Goal: Transaction & Acquisition: Download file/media

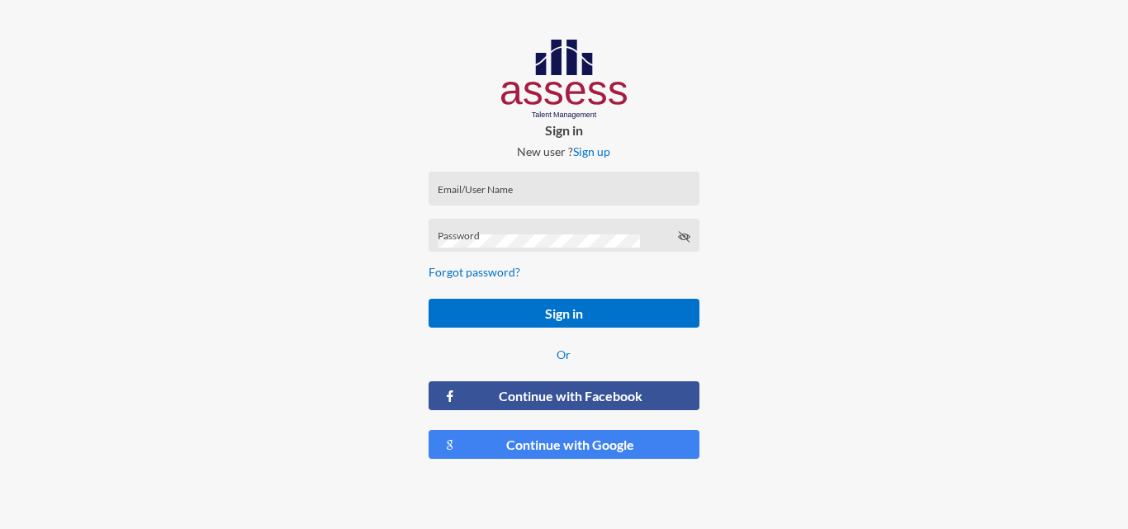
click at [515, 184] on div "Email/User Name" at bounding box center [564, 192] width 253 height 25
click at [483, 191] on input "Email/User Name" at bounding box center [564, 193] width 253 height 13
type input "[EMAIL_ADDRESS][DOMAIN_NAME]"
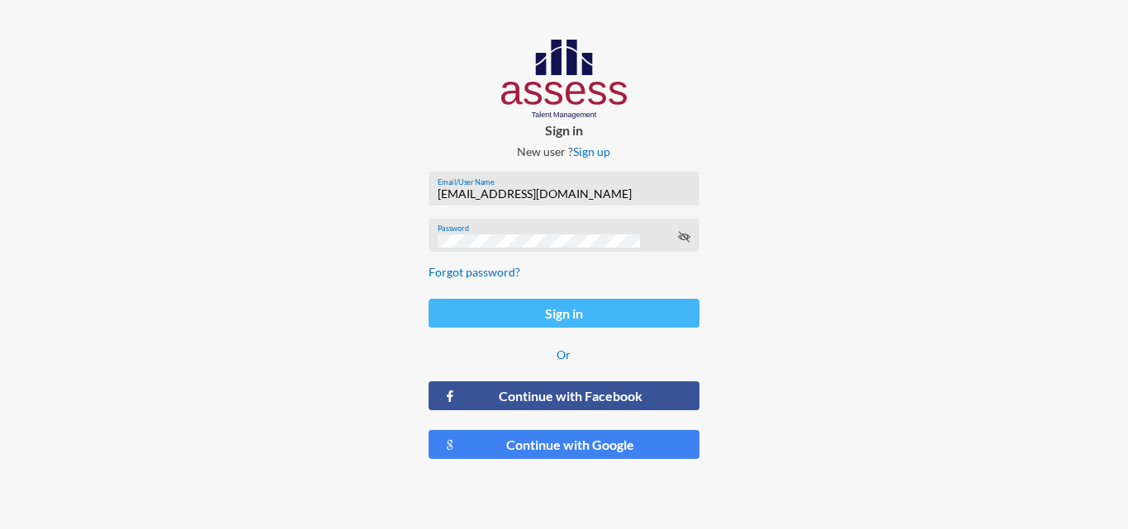
click at [568, 309] on button "Sign in" at bounding box center [564, 313] width 270 height 29
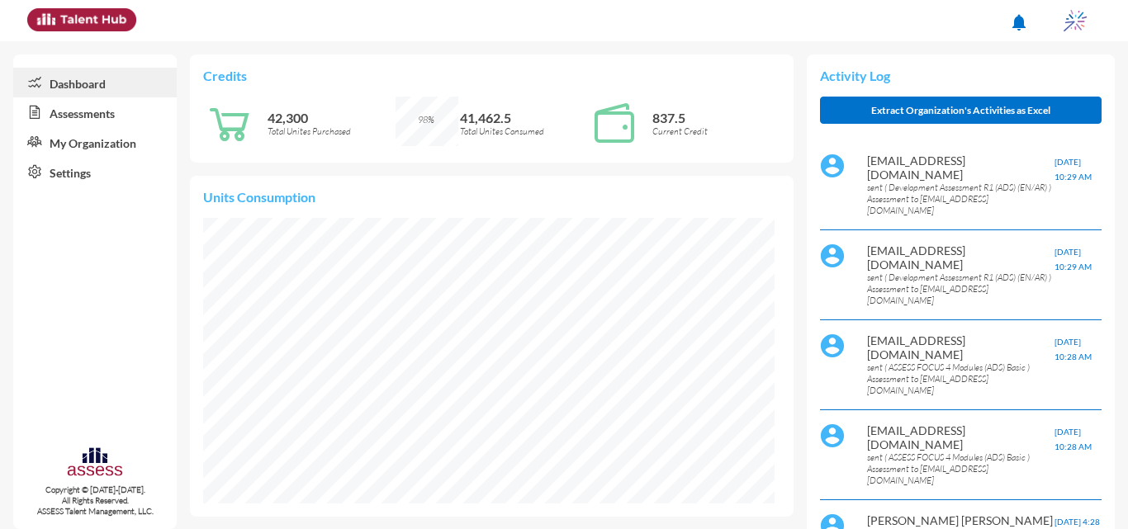
scroll to position [129, 273]
click at [74, 115] on link "Assessments" at bounding box center [95, 112] width 164 height 30
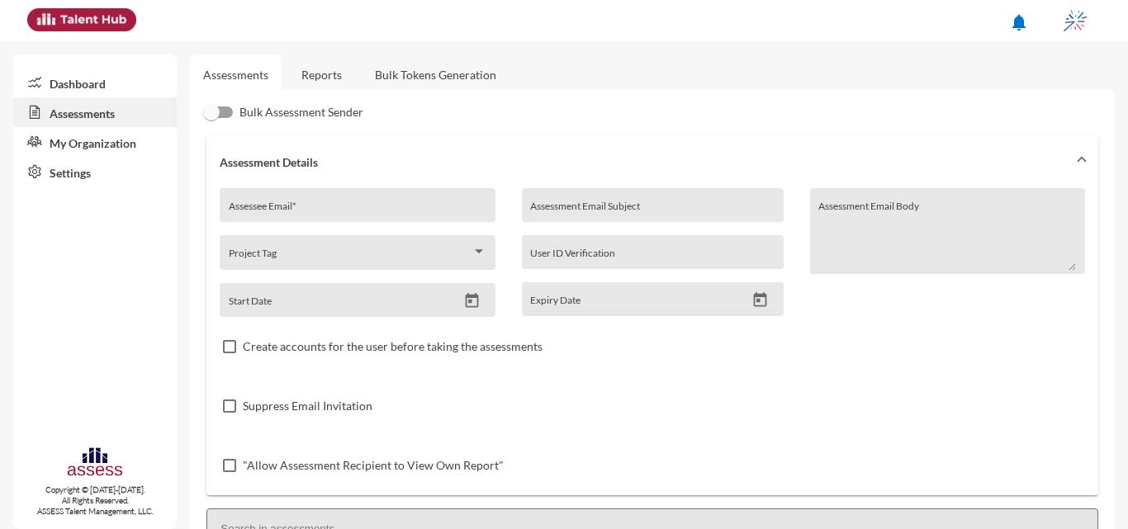
click at [322, 79] on link "Reports" at bounding box center [321, 75] width 67 height 40
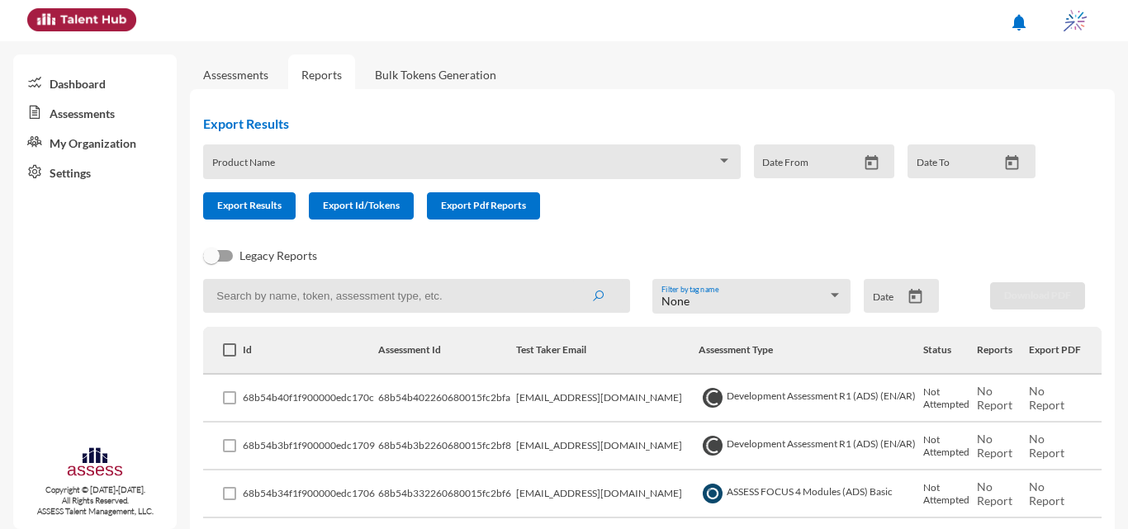
click at [692, 304] on div "None" at bounding box center [745, 301] width 166 height 13
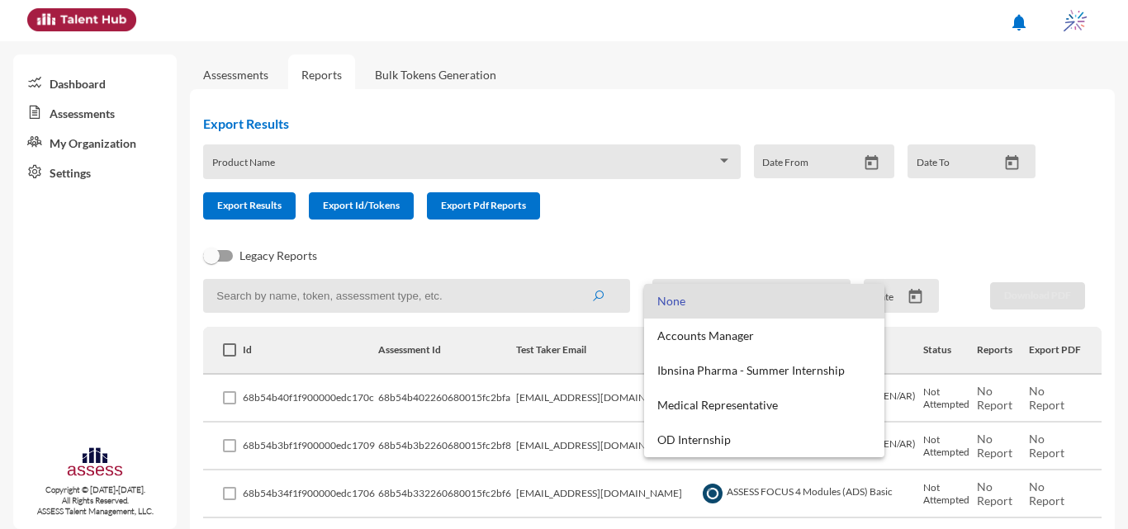
click at [927, 297] on div at bounding box center [564, 264] width 1128 height 529
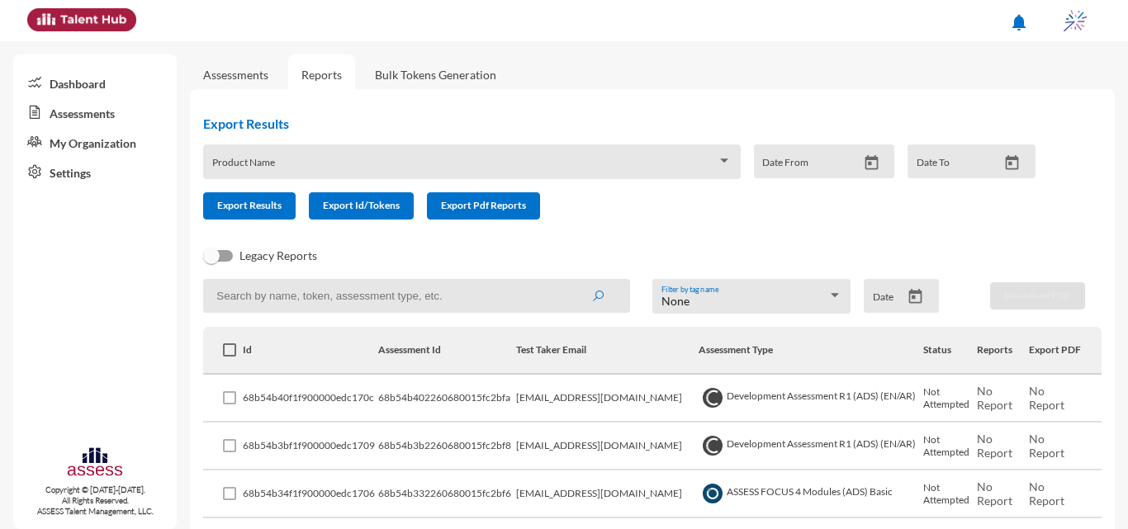
click at [901, 297] on button "Open calendar" at bounding box center [915, 296] width 29 height 17
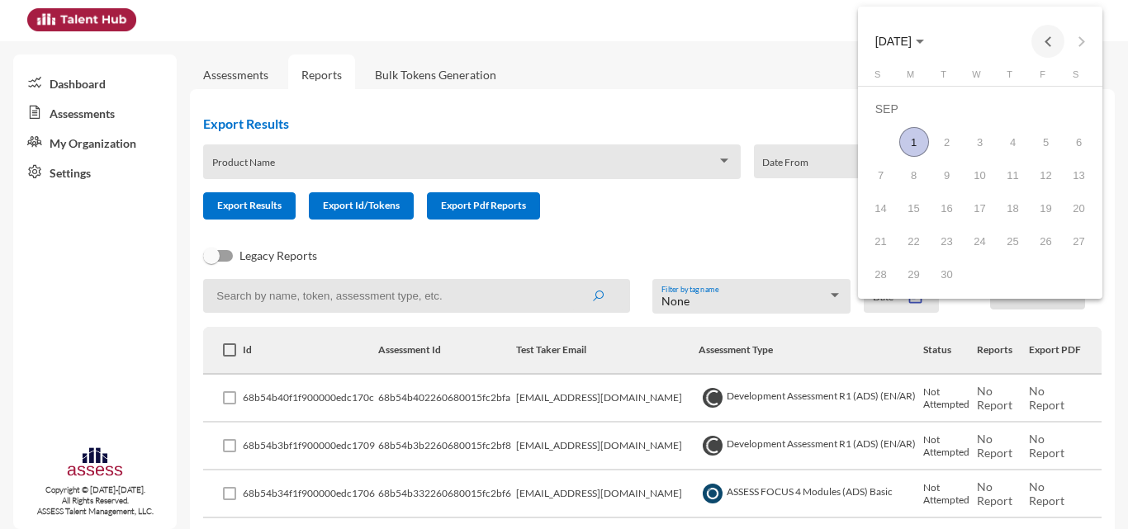
click at [1046, 49] on button "Previous month" at bounding box center [1048, 41] width 33 height 33
click at [975, 238] on div "27" at bounding box center [980, 241] width 30 height 30
type input "[DATE]"
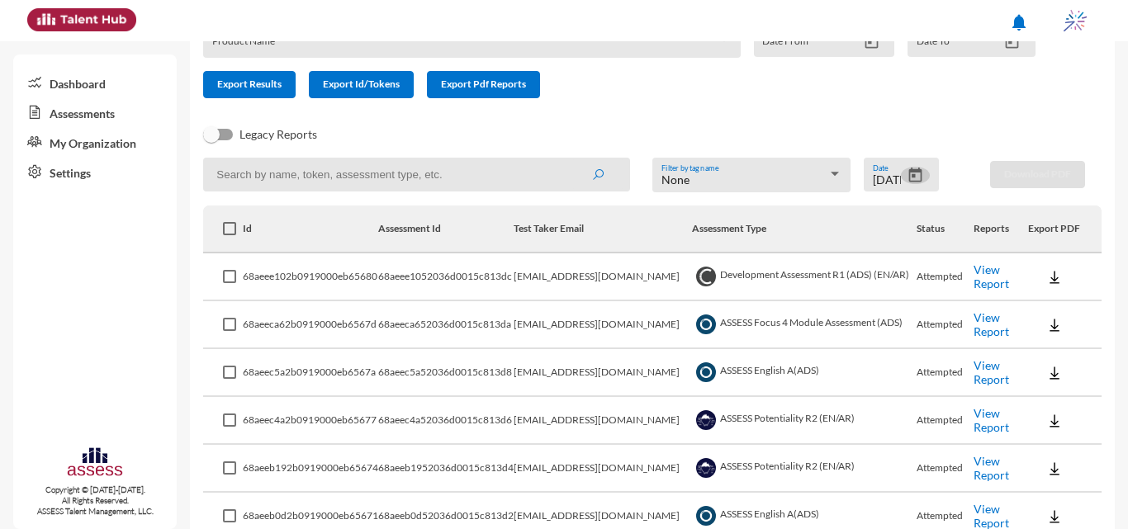
scroll to position [118, 0]
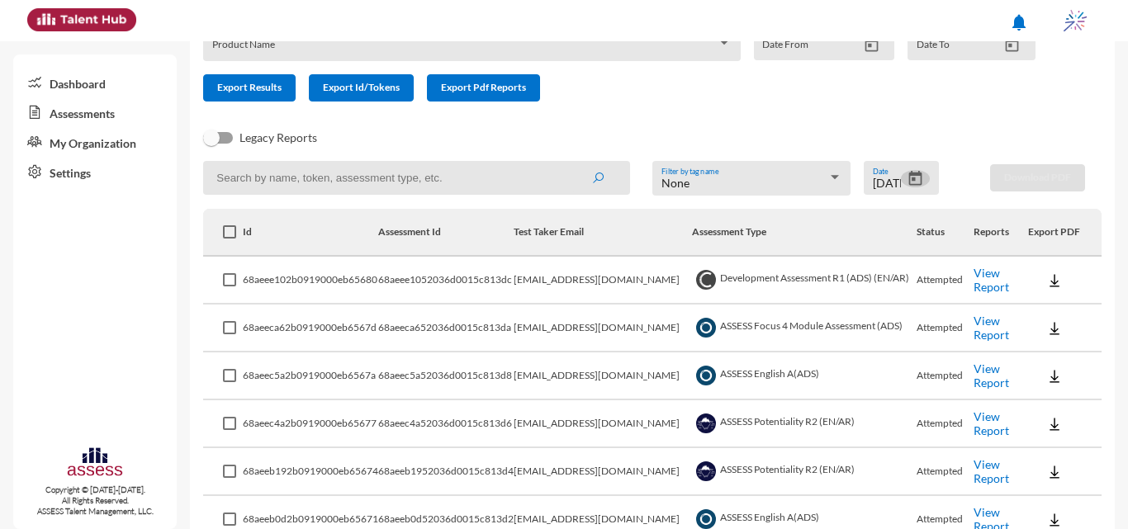
click at [261, 179] on input at bounding box center [416, 178] width 427 height 34
type input "internal"
click at [572, 163] on button "submit" at bounding box center [598, 178] width 53 height 30
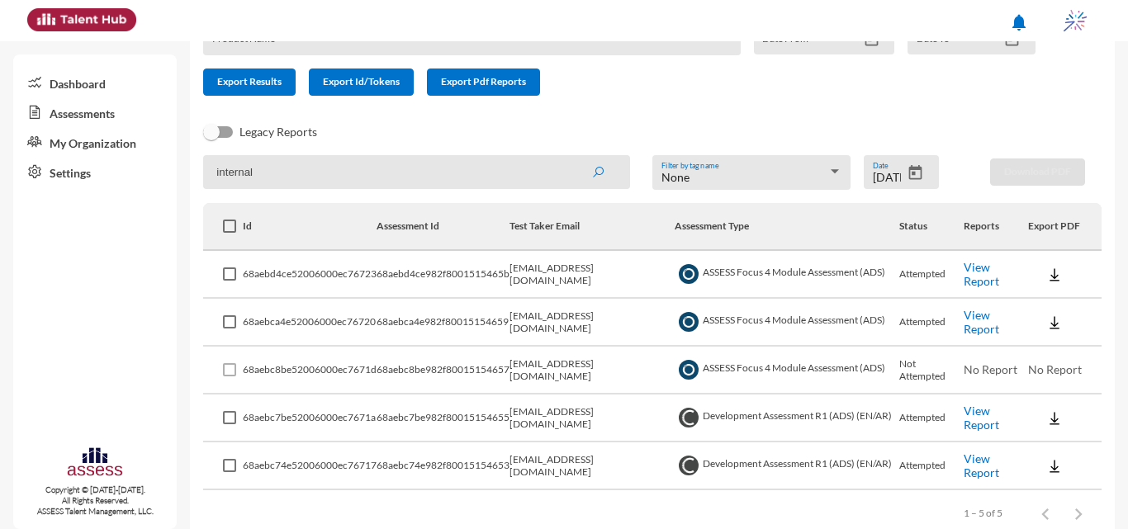
scroll to position [158, 0]
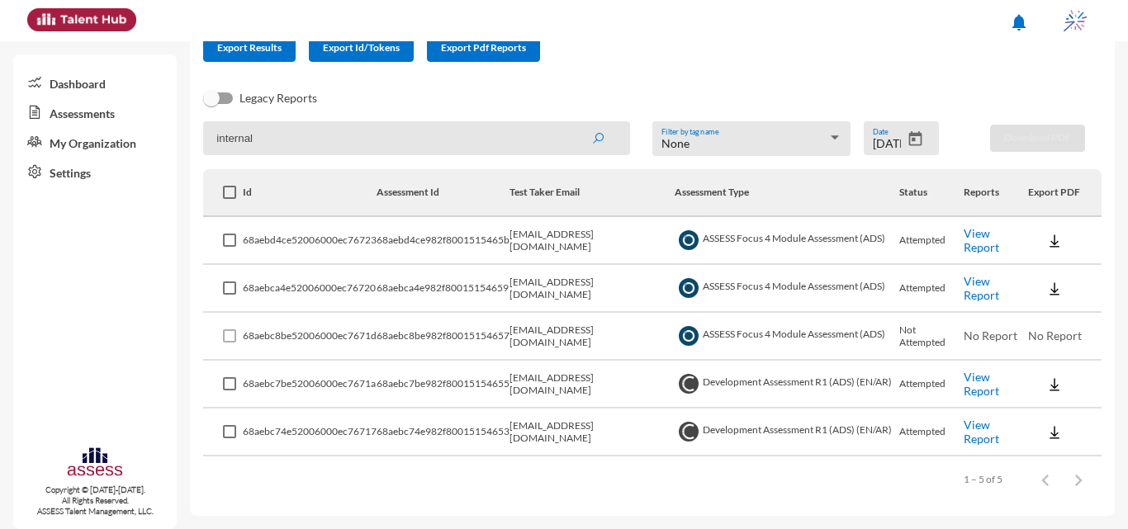
click at [977, 274] on link "View Report" at bounding box center [982, 288] width 36 height 28
click at [973, 435] on link "View Report" at bounding box center [982, 432] width 36 height 28
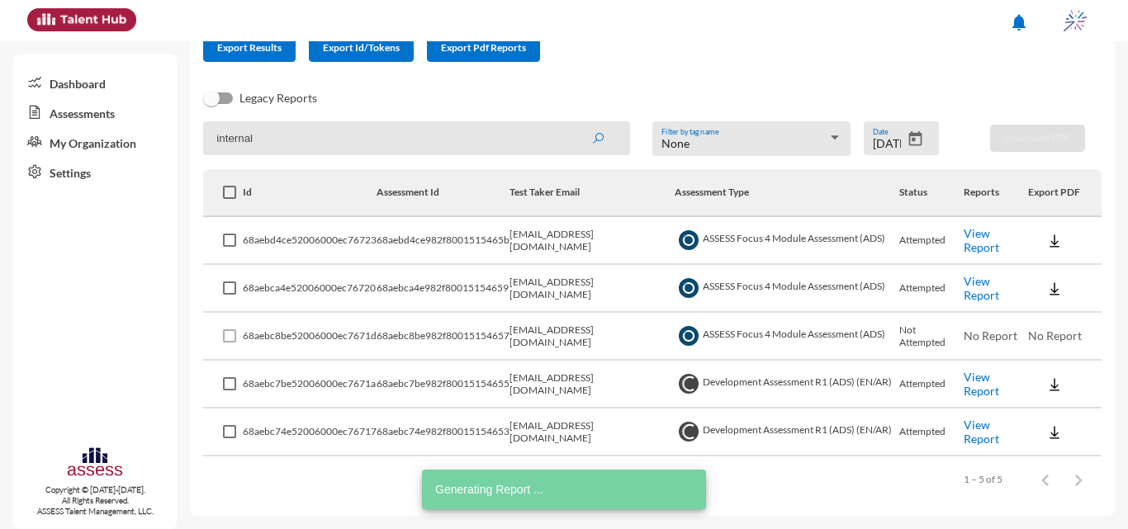
click at [969, 385] on link "View Report" at bounding box center [982, 384] width 36 height 28
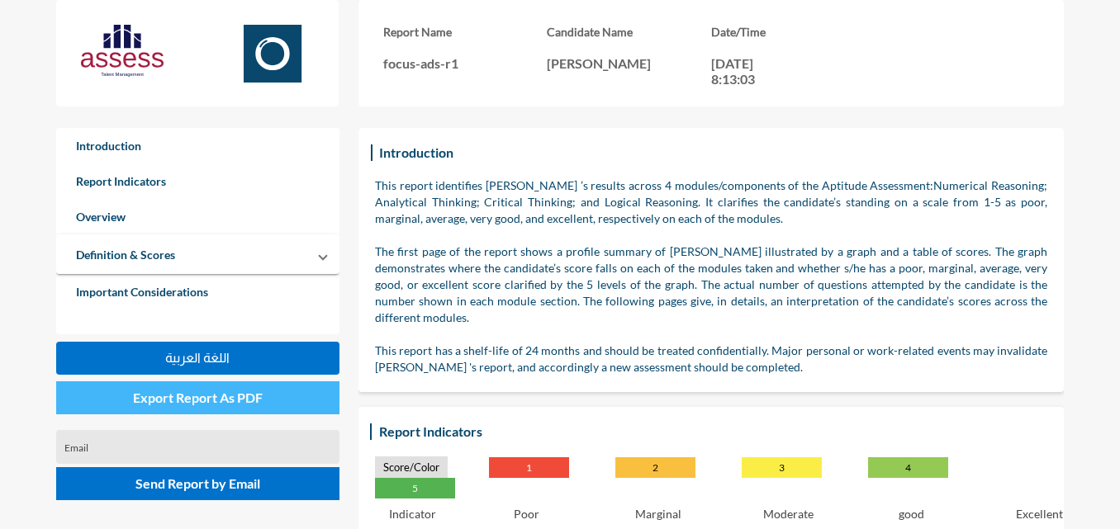
click at [239, 406] on button "Export Report As PDF" at bounding box center [197, 398] width 283 height 33
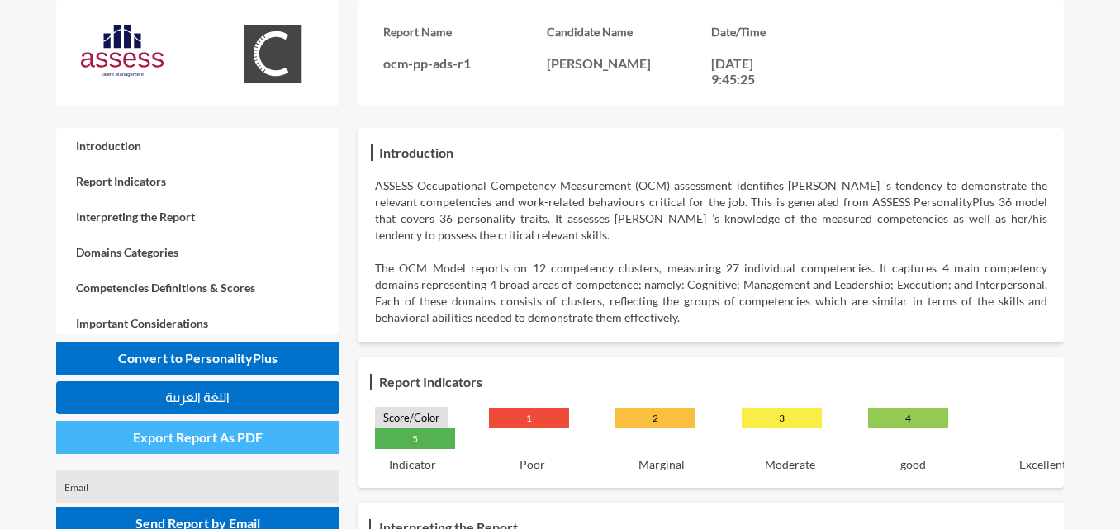
click at [207, 446] on button "Export Report As PDF" at bounding box center [197, 437] width 283 height 33
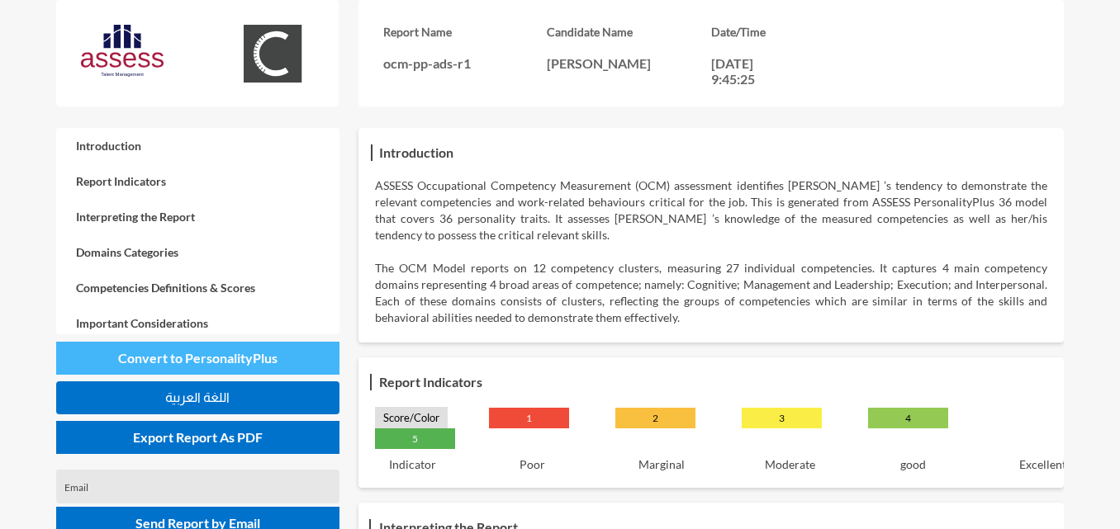
click at [238, 358] on span "Convert to PersonalityPlus" at bounding box center [197, 358] width 159 height 16
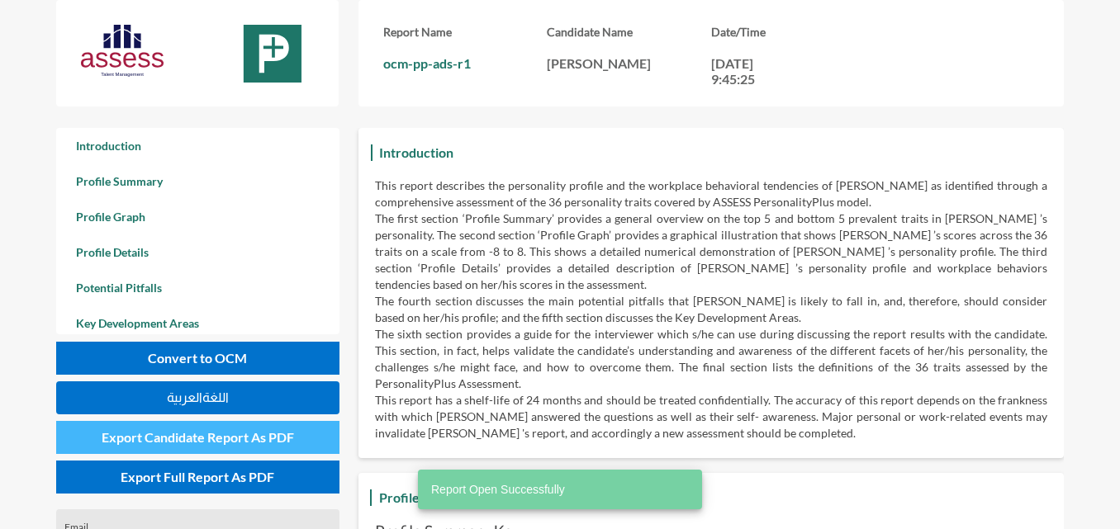
scroll to position [529, 1120]
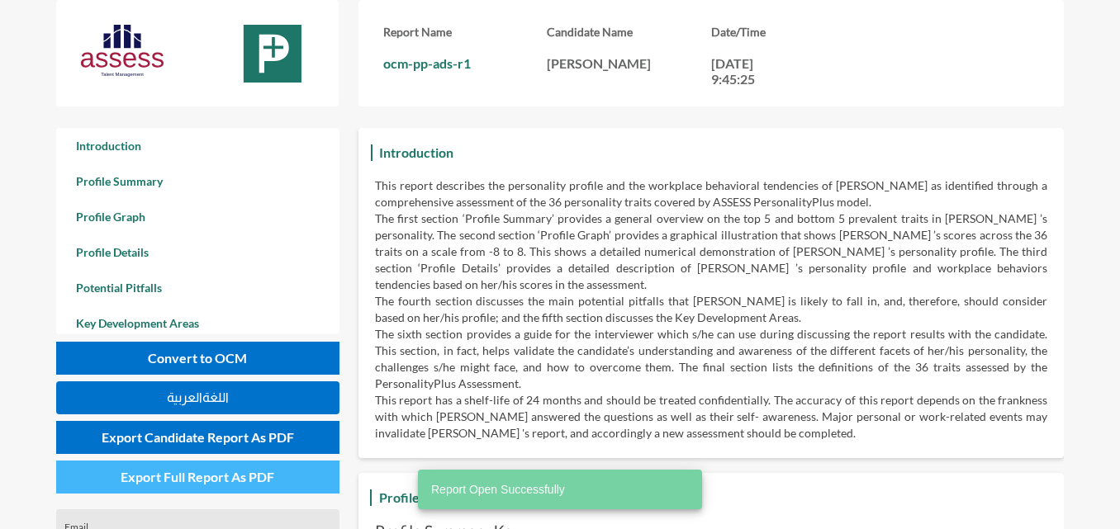
click at [221, 478] on span "Export Full Report As PDF" at bounding box center [198, 477] width 154 height 16
